Goal: Check status: Check status

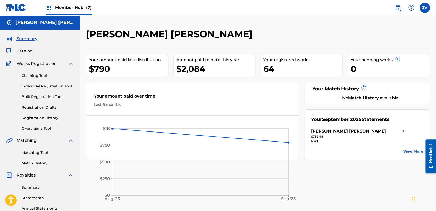
click at [31, 40] on span "Summary" at bounding box center [26, 39] width 21 height 6
click at [27, 54] on span "Catalog" at bounding box center [24, 51] width 16 height 6
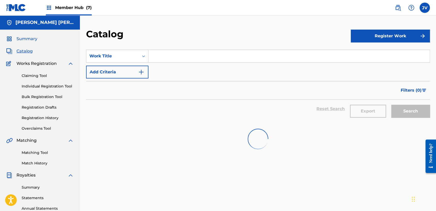
click at [28, 41] on span "Summary" at bounding box center [26, 39] width 21 height 6
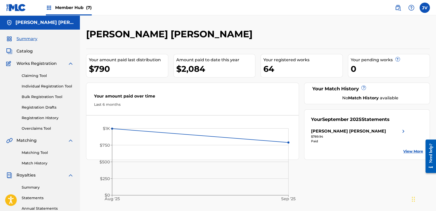
click at [76, 6] on span "Member Hub (7)" at bounding box center [73, 8] width 37 height 6
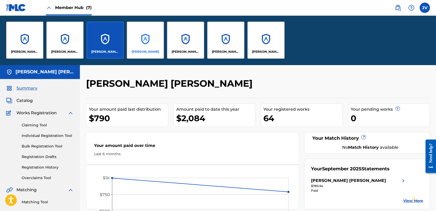
click at [143, 36] on div "[PERSON_NAME]" at bounding box center [145, 40] width 37 height 37
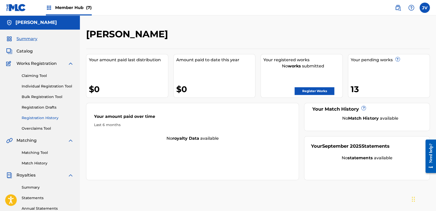
click at [38, 120] on link "Registration History" at bounding box center [48, 117] width 52 height 5
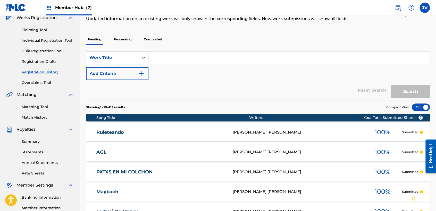
scroll to position [42, 0]
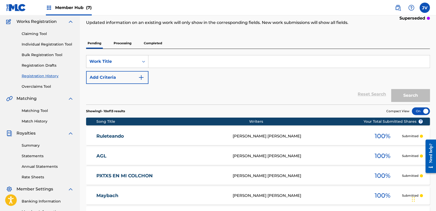
click at [126, 45] on p "Processing" at bounding box center [122, 43] width 21 height 11
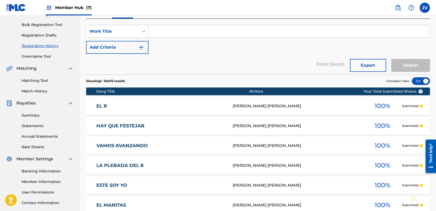
scroll to position [13, 0]
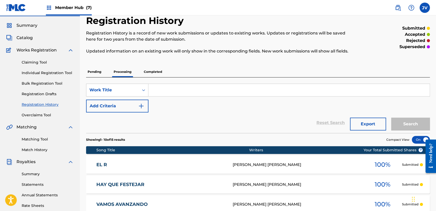
drag, startPoint x: 150, startPoint y: 81, endPoint x: 150, endPoint y: 72, distance: 8.2
click at [149, 81] on div "SearchWithCriteria43f31081-0638-4d14-a827-6b99166ed3db Work Title Add Criteria …" at bounding box center [258, 106] width 344 height 56
click at [152, 69] on p "Completed" at bounding box center [152, 71] width 21 height 11
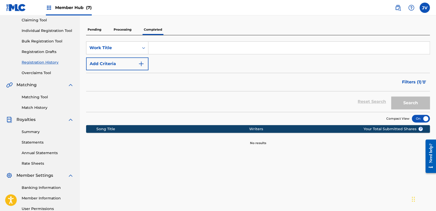
scroll to position [57, 0]
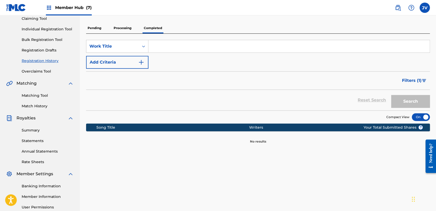
click at [125, 31] on p "Processing" at bounding box center [122, 28] width 21 height 11
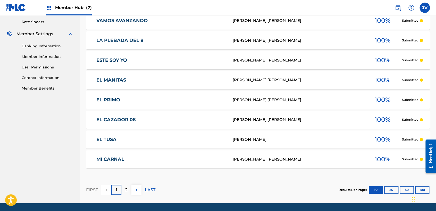
scroll to position [214, 0]
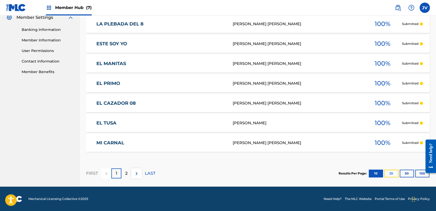
click at [395, 174] on button "25" at bounding box center [391, 174] width 14 height 8
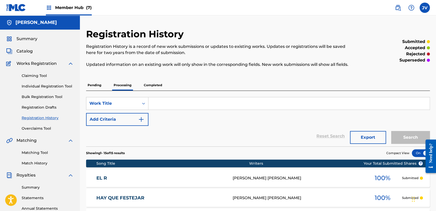
scroll to position [0, 0]
drag, startPoint x: 91, startPoint y: 85, endPoint x: 99, endPoint y: 84, distance: 8.3
click at [99, 83] on p "Pending" at bounding box center [94, 85] width 17 height 11
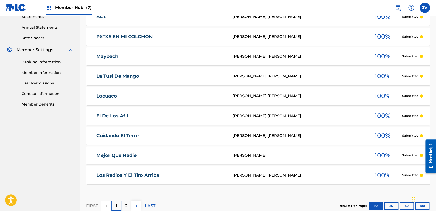
scroll to position [214, 0]
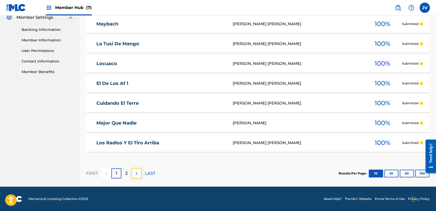
click at [134, 172] on img at bounding box center [136, 174] width 6 height 6
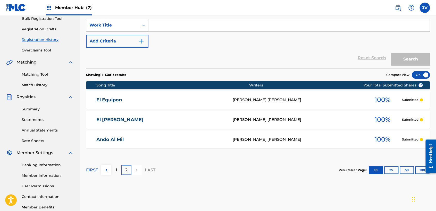
scroll to position [0, 0]
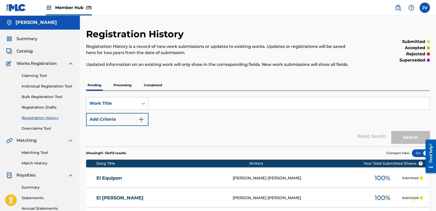
click at [127, 84] on p "Processing" at bounding box center [122, 85] width 21 height 11
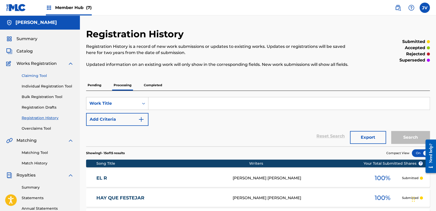
click at [38, 74] on link "Claiming Tool" at bounding box center [48, 75] width 52 height 5
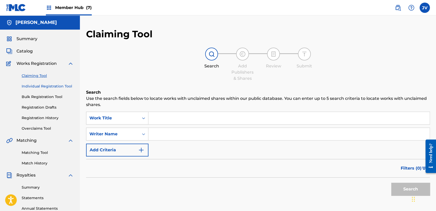
click at [45, 87] on link "Individual Registration Tool" at bounding box center [48, 86] width 52 height 5
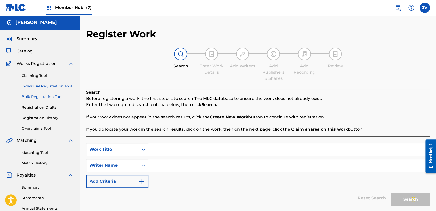
scroll to position [57, 0]
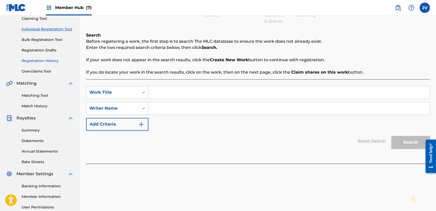
click at [45, 60] on link "Registration History" at bounding box center [48, 60] width 52 height 5
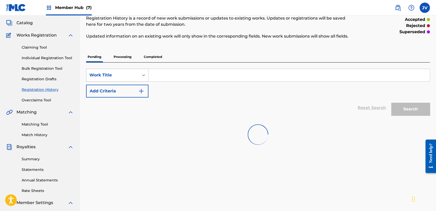
scroll to position [29, 0]
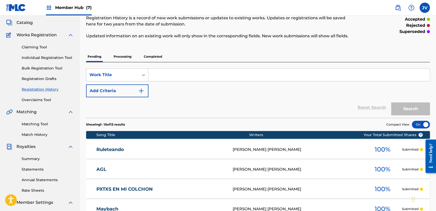
click at [127, 59] on p "Processing" at bounding box center [122, 56] width 21 height 11
